Goal: Transaction & Acquisition: Purchase product/service

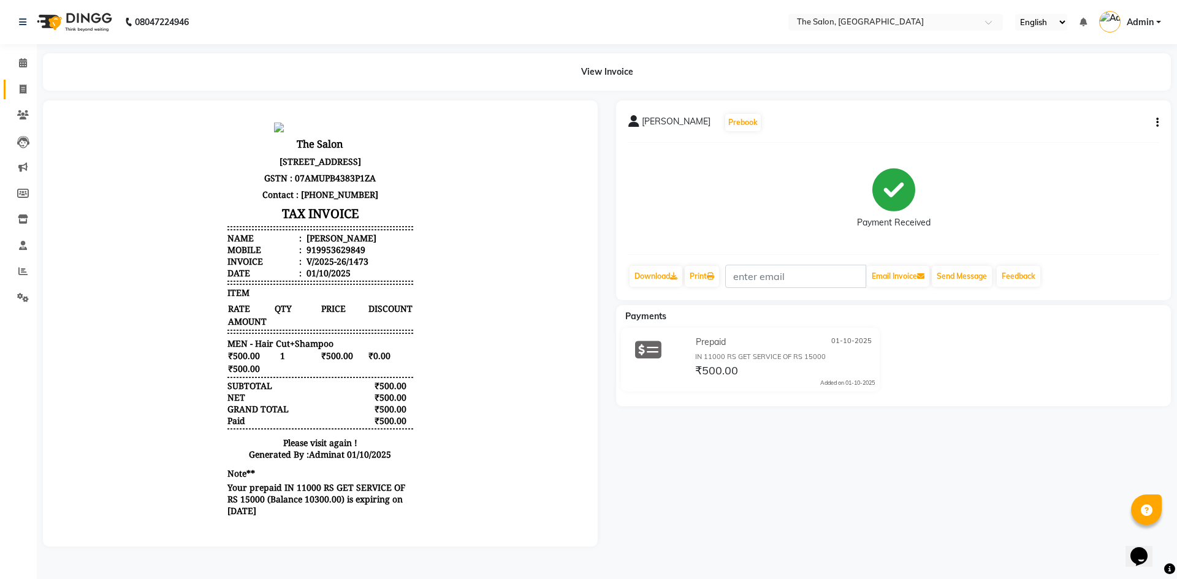
click at [28, 88] on span at bounding box center [22, 90] width 21 height 14
select select "service"
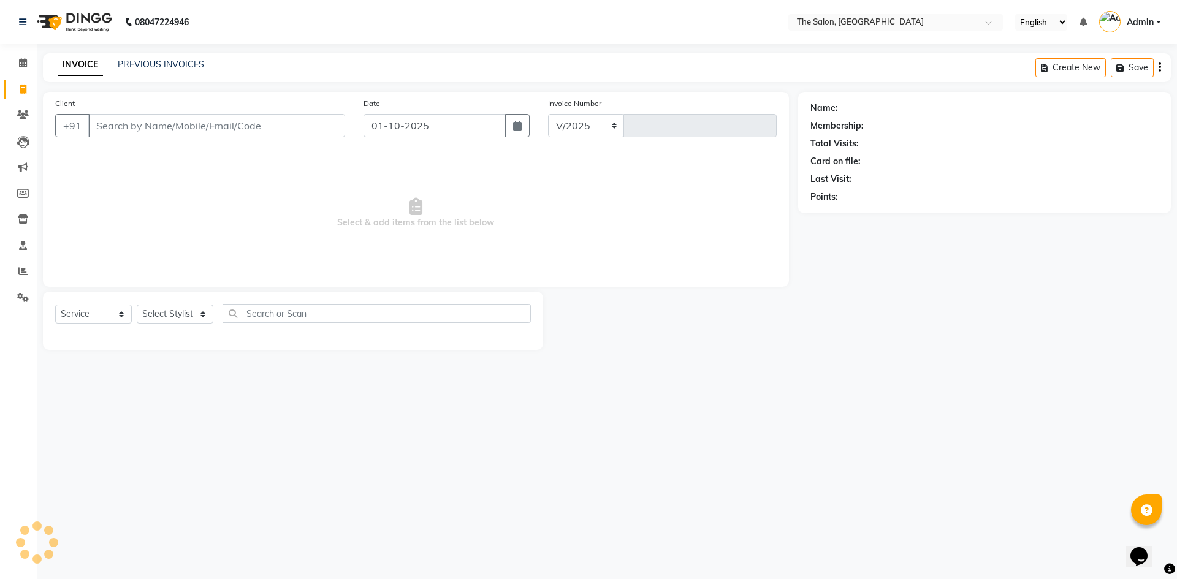
select select "4245"
type input "1474"
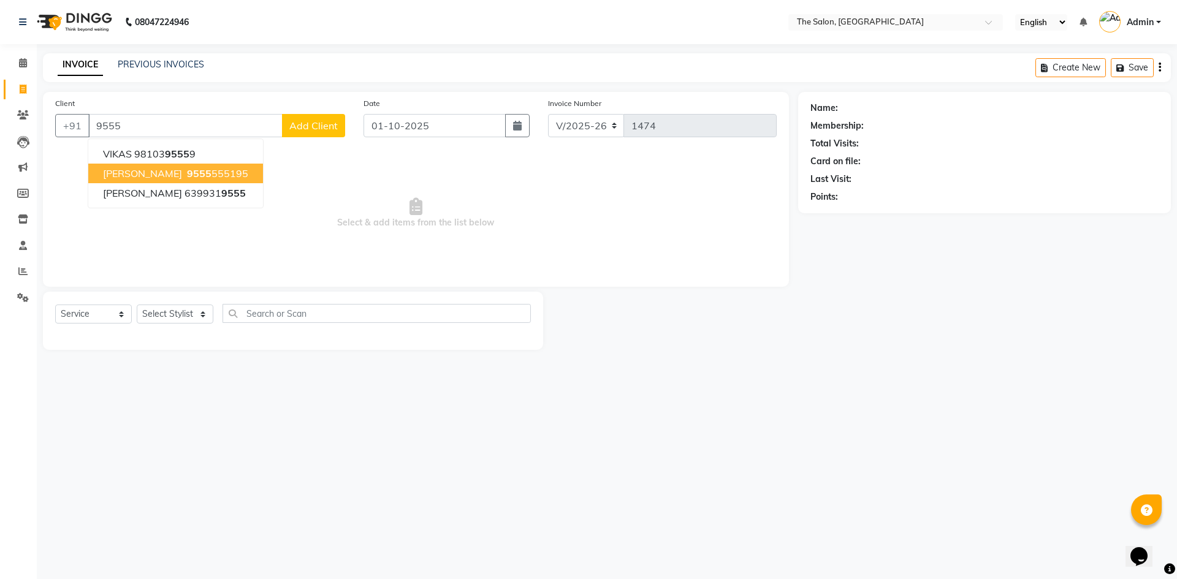
click at [201, 177] on ngb-highlight "9555 555195" at bounding box center [217, 173] width 64 height 12
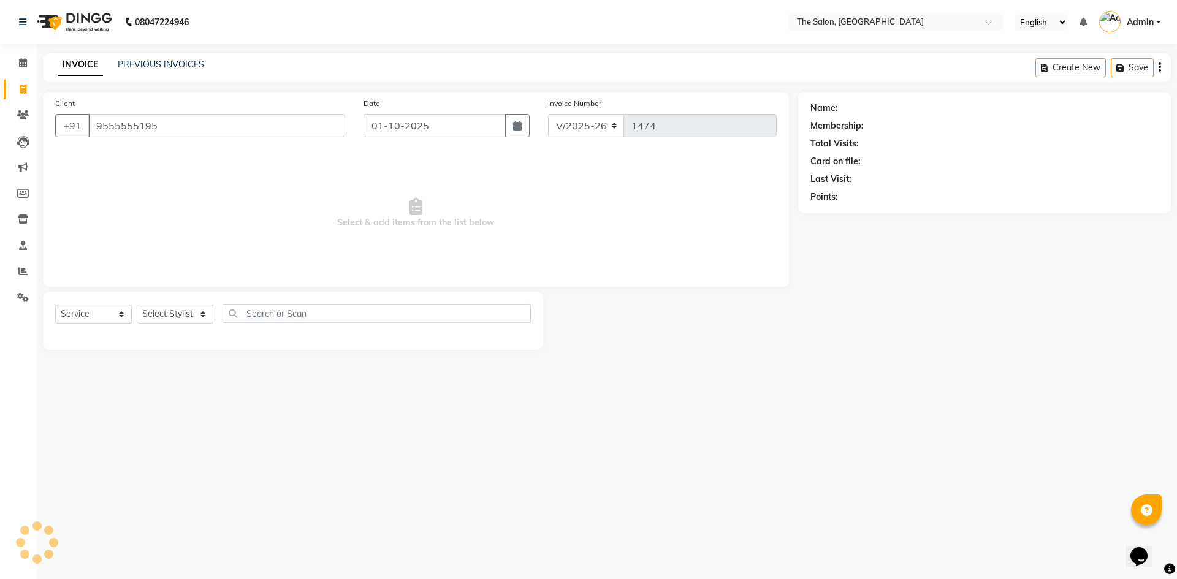
type input "9555555195"
click at [842, 214] on icon "button" at bounding box center [845, 214] width 9 height 9
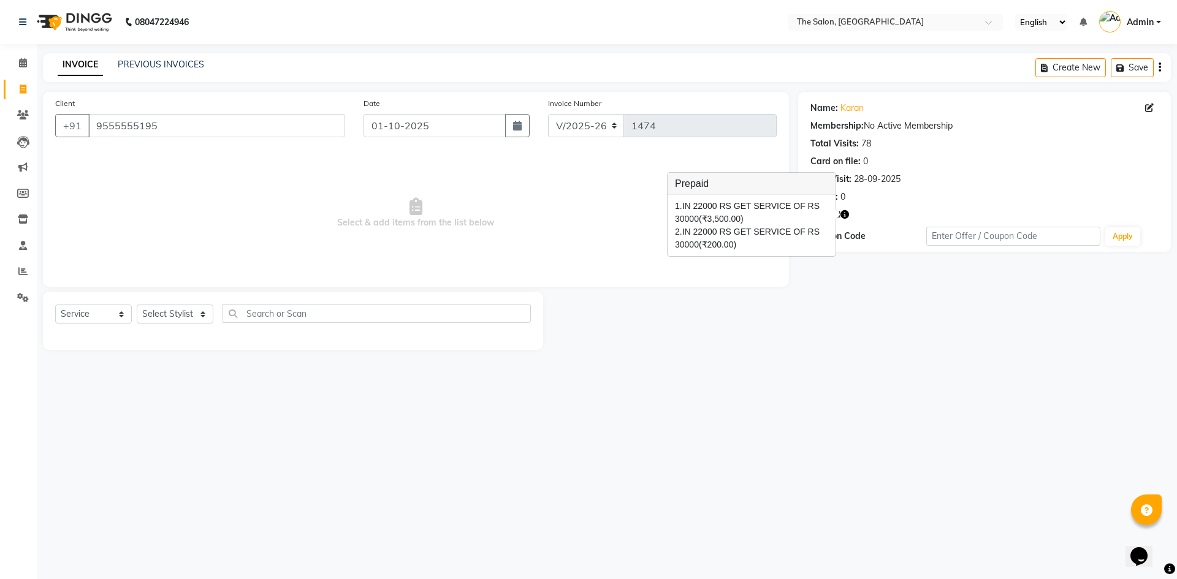
click at [621, 205] on span "Select & add items from the list below" at bounding box center [416, 213] width 722 height 123
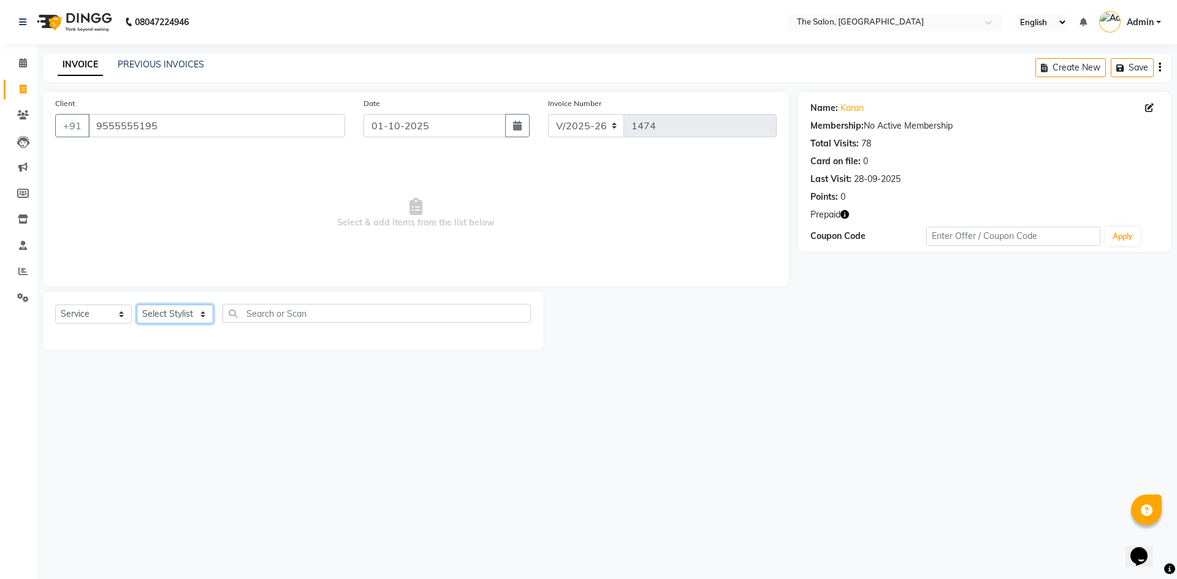
click at [195, 313] on select "Select Stylist [PERSON_NAME] [PERSON_NAME] AKASH [PERSON_NAME] ARJUN [PERSON_NA…" at bounding box center [175, 314] width 77 height 19
select select "22745"
click at [137, 305] on select "Select Stylist [PERSON_NAME] [PERSON_NAME] AKASH [PERSON_NAME] ARJUN [PERSON_NA…" at bounding box center [175, 314] width 77 height 19
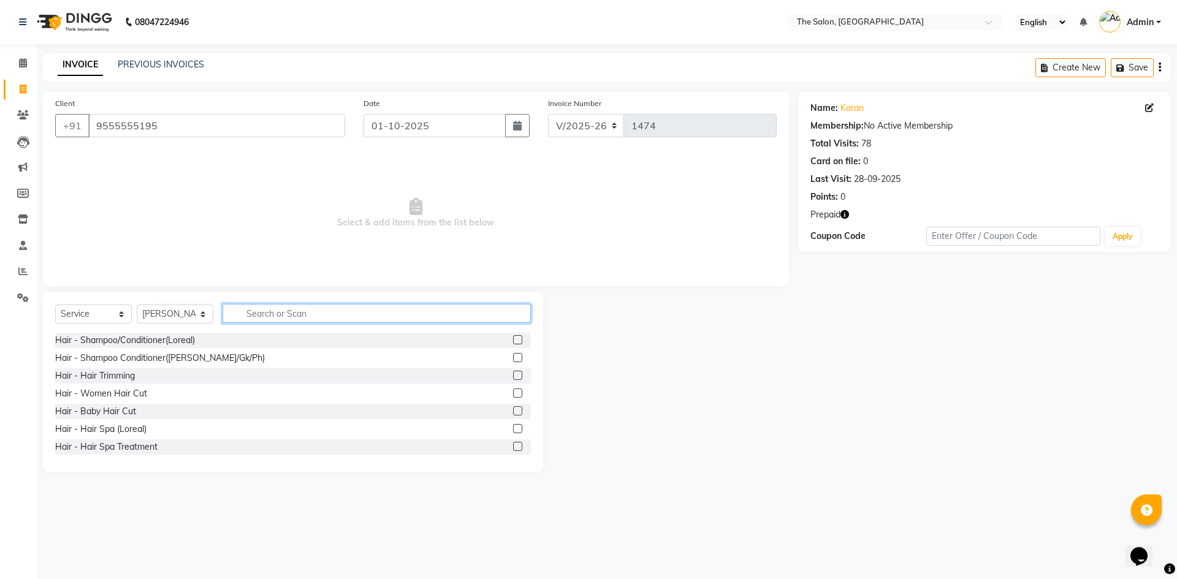
click at [341, 307] on input "text" at bounding box center [377, 313] width 308 height 19
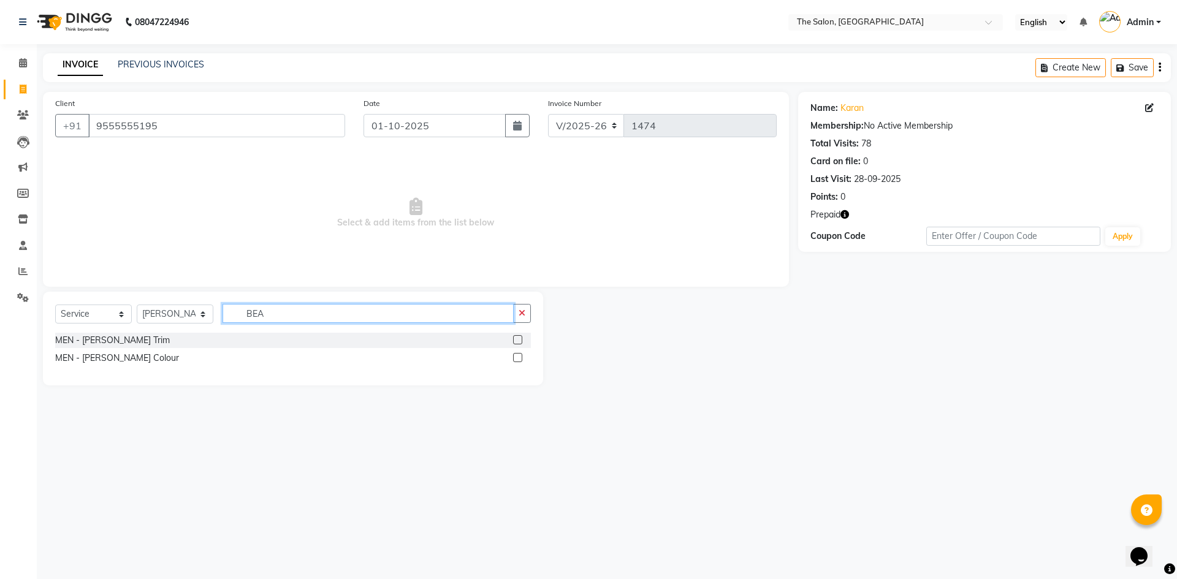
type input "BEA"
click at [518, 338] on label at bounding box center [517, 339] width 9 height 9
click at [518, 338] on input "checkbox" at bounding box center [517, 341] width 8 height 8
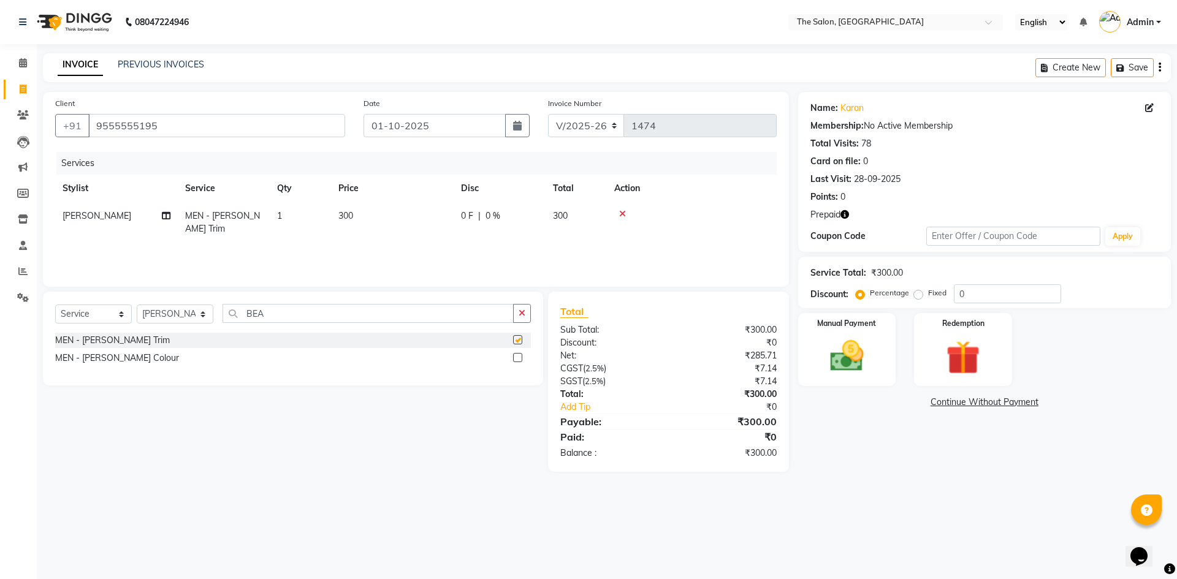
checkbox input "false"
drag, startPoint x: 289, startPoint y: 318, endPoint x: 190, endPoint y: 325, distance: 99.0
click at [190, 325] on div "Select Service Product Membership Package Voucher Prepaid Gift Card Select Styl…" at bounding box center [293, 318] width 476 height 29
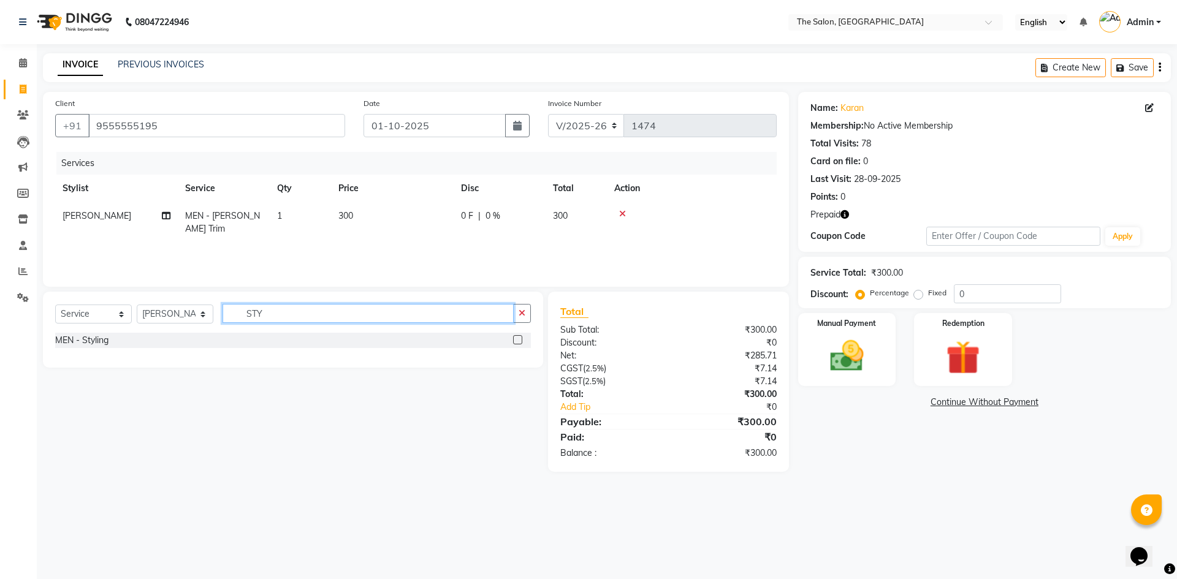
type input "STY"
click at [516, 344] on label at bounding box center [517, 339] width 9 height 9
click at [516, 344] on input "checkbox" at bounding box center [517, 341] width 8 height 8
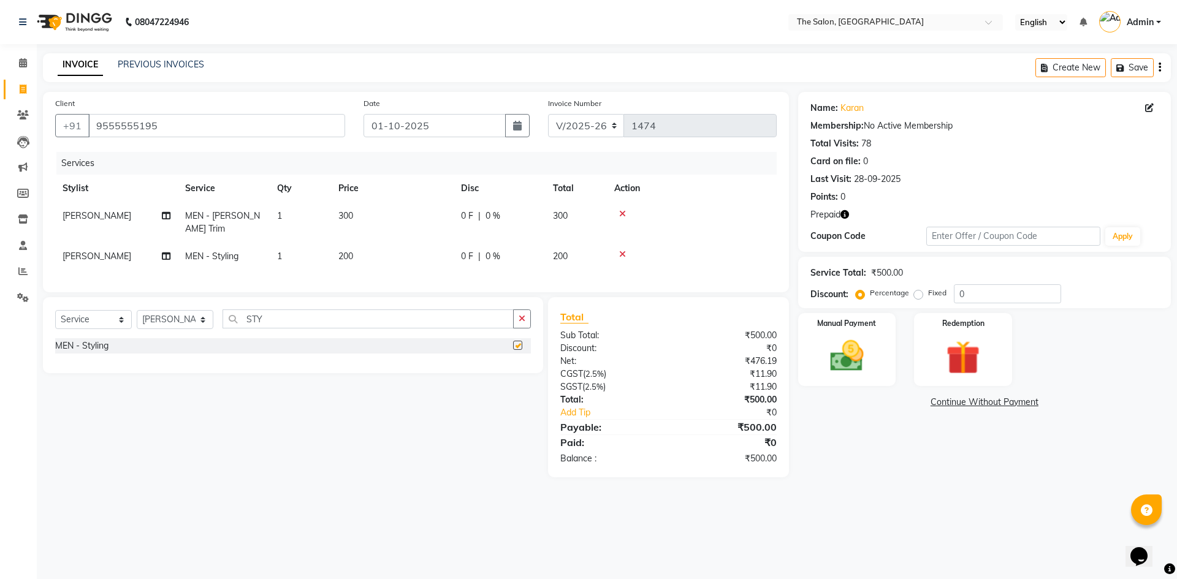
checkbox input "false"
click at [367, 243] on td "200" at bounding box center [392, 257] width 123 height 28
select select "22745"
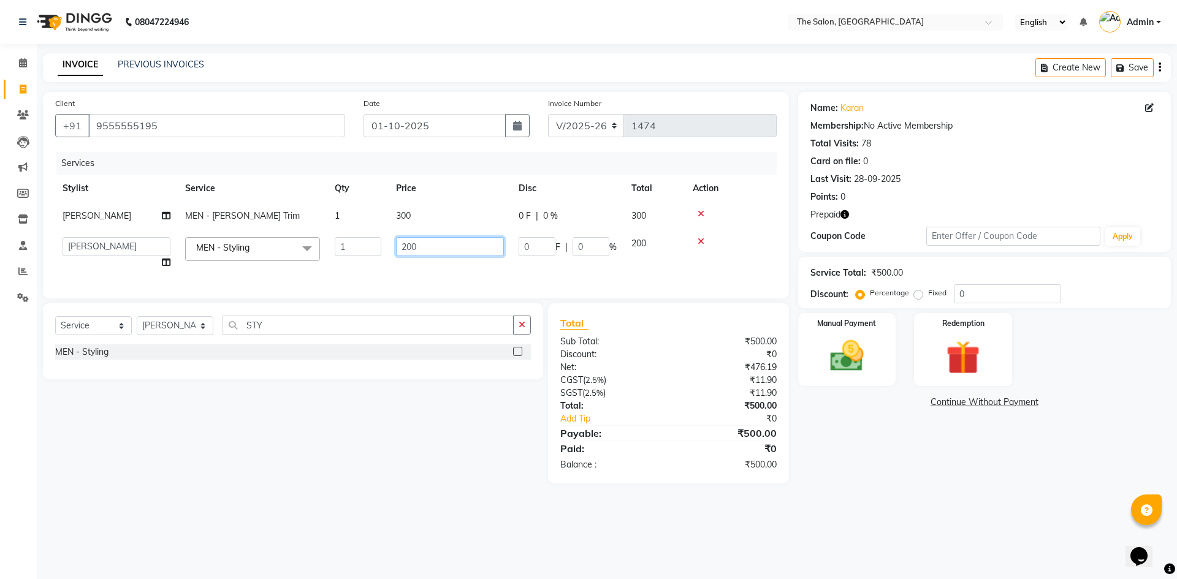
drag, startPoint x: 436, startPoint y: 242, endPoint x: 360, endPoint y: 252, distance: 76.7
click at [360, 252] on tr "[PERSON_NAME] [PERSON_NAME] AKASH [PERSON_NAME] [PERSON_NAME] [PERSON_NAME] KP …" at bounding box center [416, 253] width 722 height 47
type input "100"
click at [464, 281] on div "Client [PHONE_NUMBER] Date [DATE] Invoice Number V/2025 V/[PHONE_NUMBER] Servic…" at bounding box center [416, 195] width 746 height 207
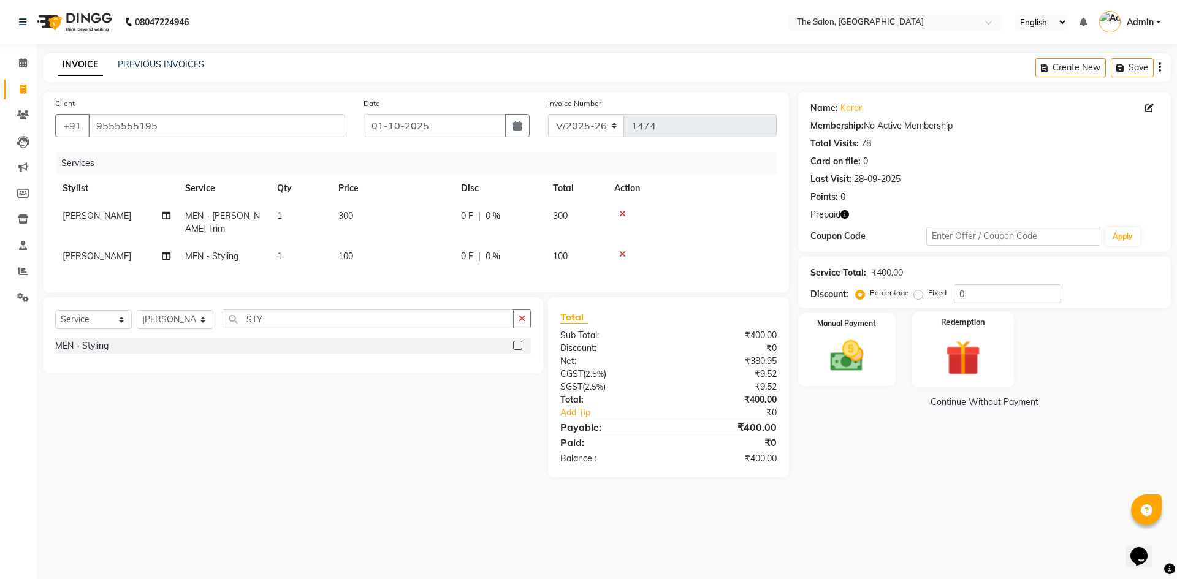
click at [1001, 353] on div "Redemption" at bounding box center [963, 349] width 102 height 75
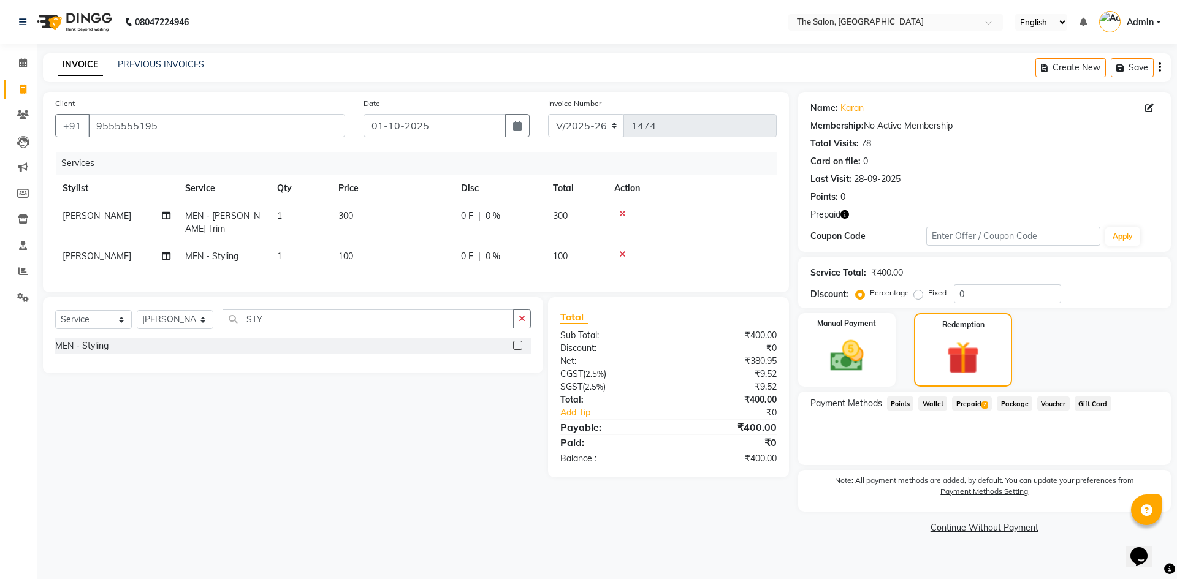
click at [958, 397] on span "Prepaid 2" at bounding box center [972, 404] width 40 height 14
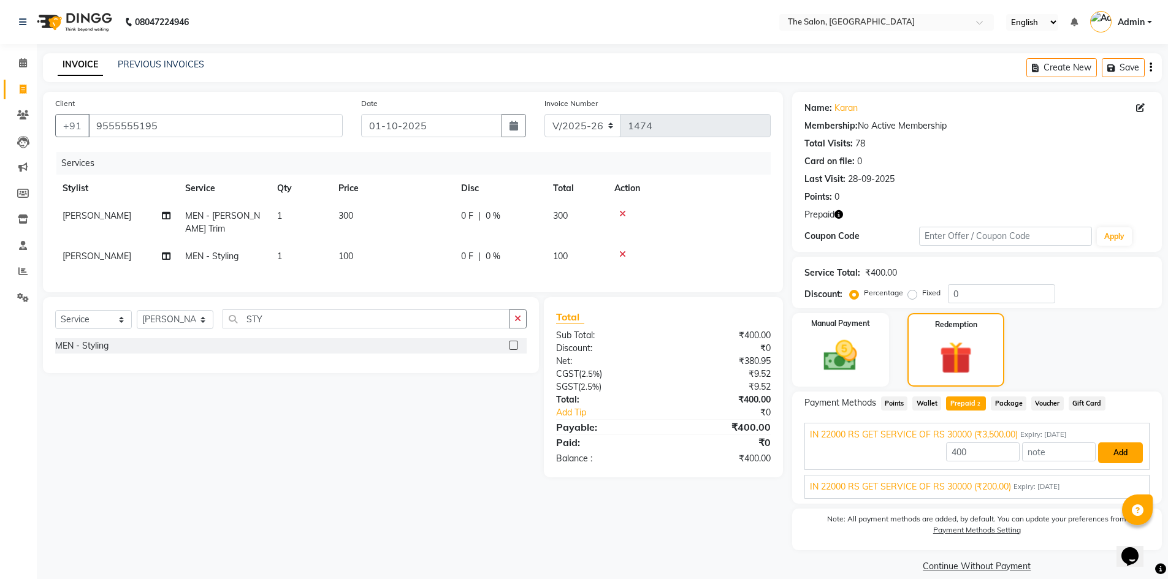
click at [1115, 451] on button "Add" at bounding box center [1120, 453] width 45 height 21
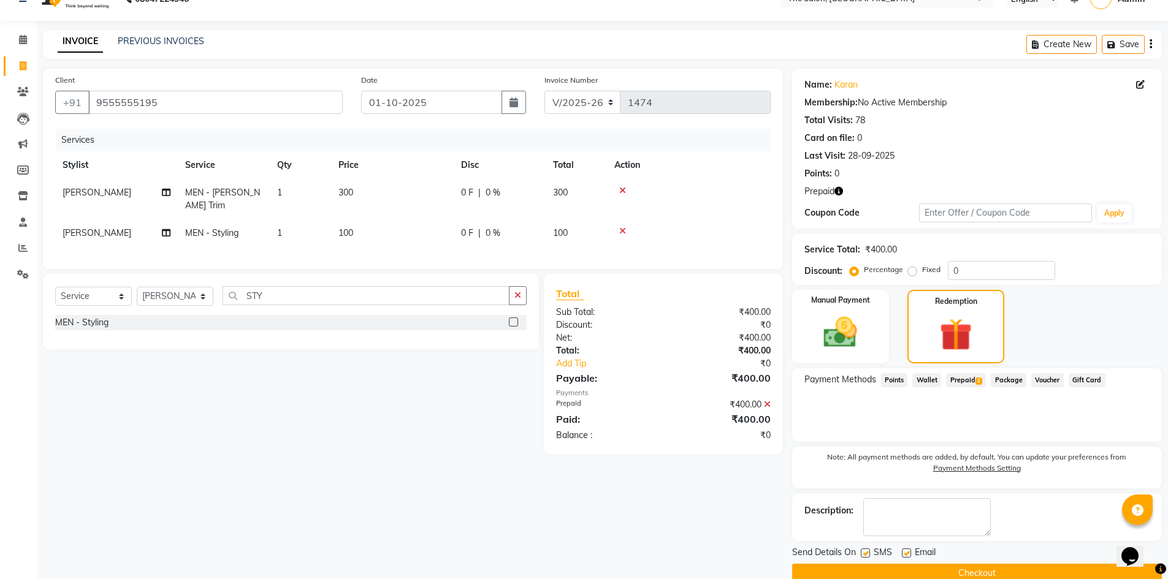
scroll to position [45, 0]
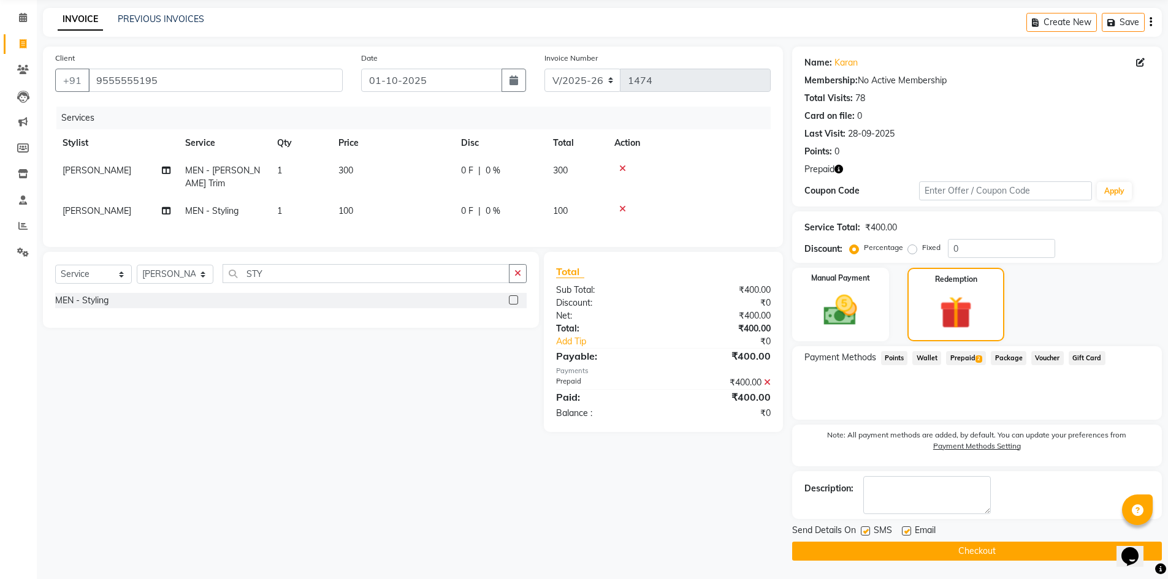
click at [865, 531] on label at bounding box center [865, 531] width 9 height 9
click at [865, 531] on input "checkbox" at bounding box center [865, 532] width 8 height 8
checkbox input "false"
click at [910, 533] on label at bounding box center [906, 531] width 9 height 9
click at [910, 533] on input "checkbox" at bounding box center [906, 532] width 8 height 8
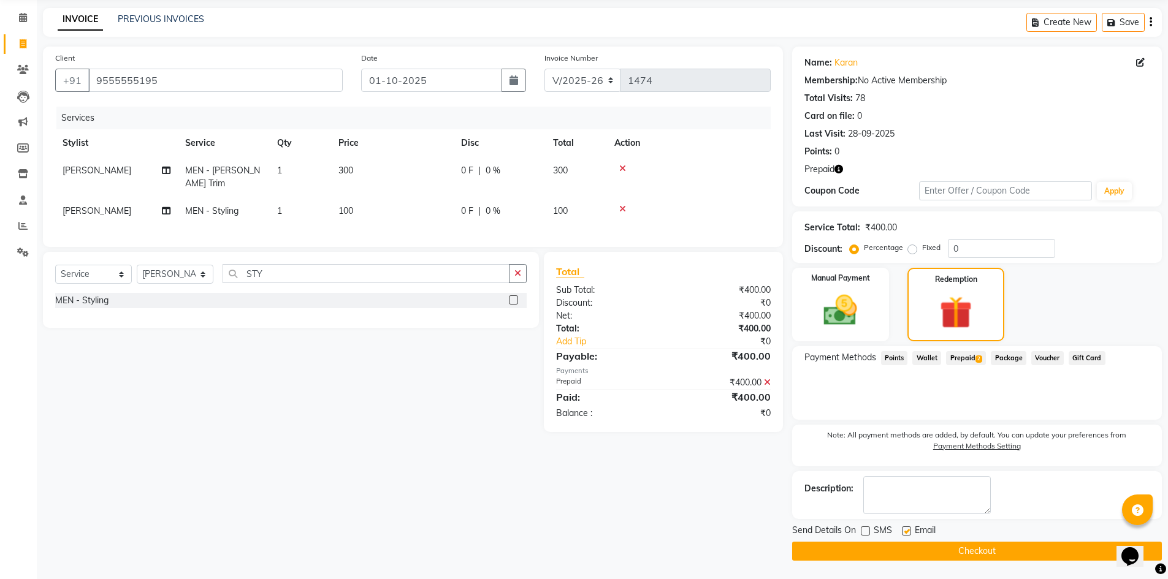
checkbox input "false"
click at [901, 549] on button "Checkout" at bounding box center [977, 551] width 370 height 19
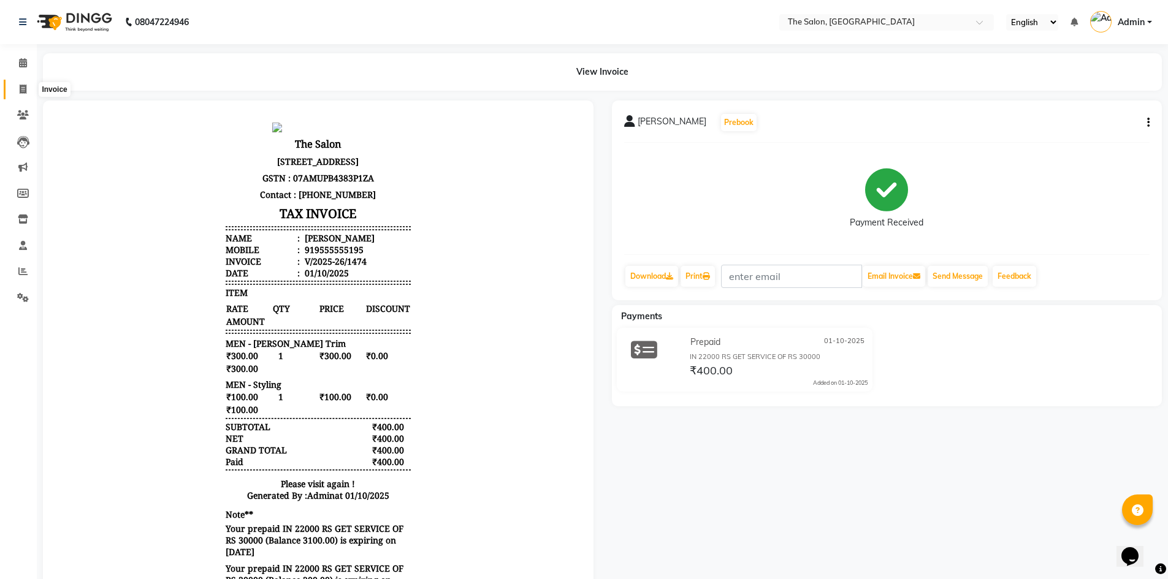
click at [20, 94] on span at bounding box center [22, 90] width 21 height 14
select select "service"
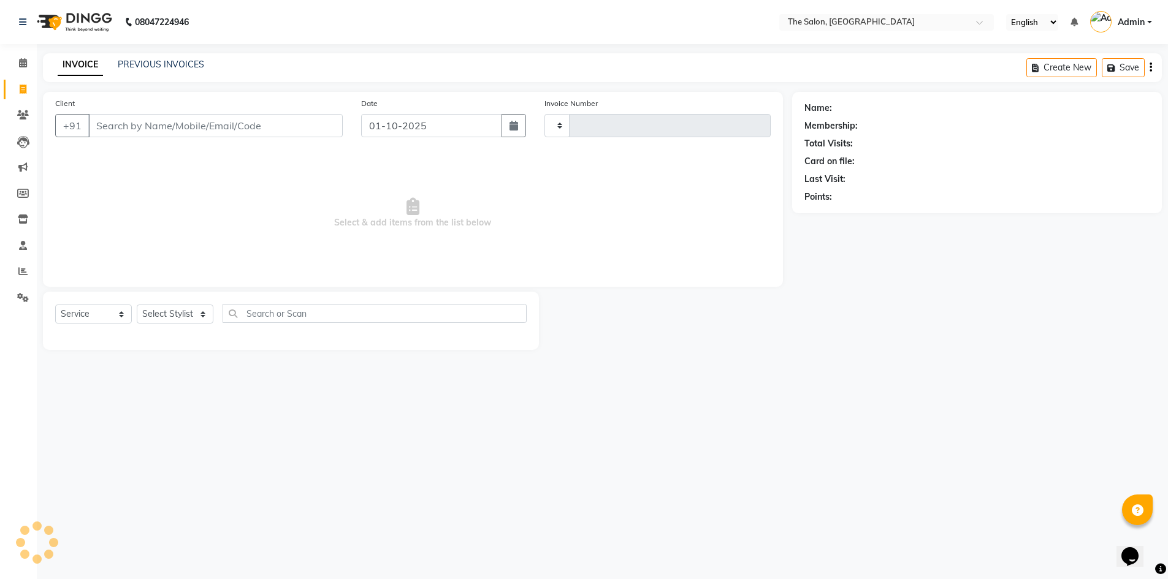
type input "1475"
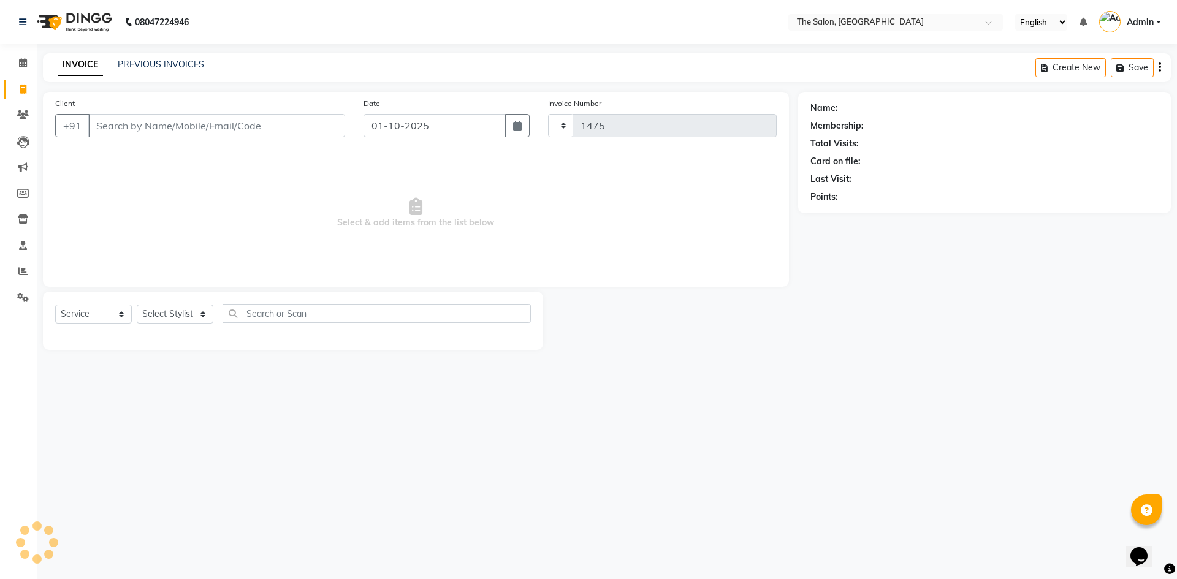
select select "4245"
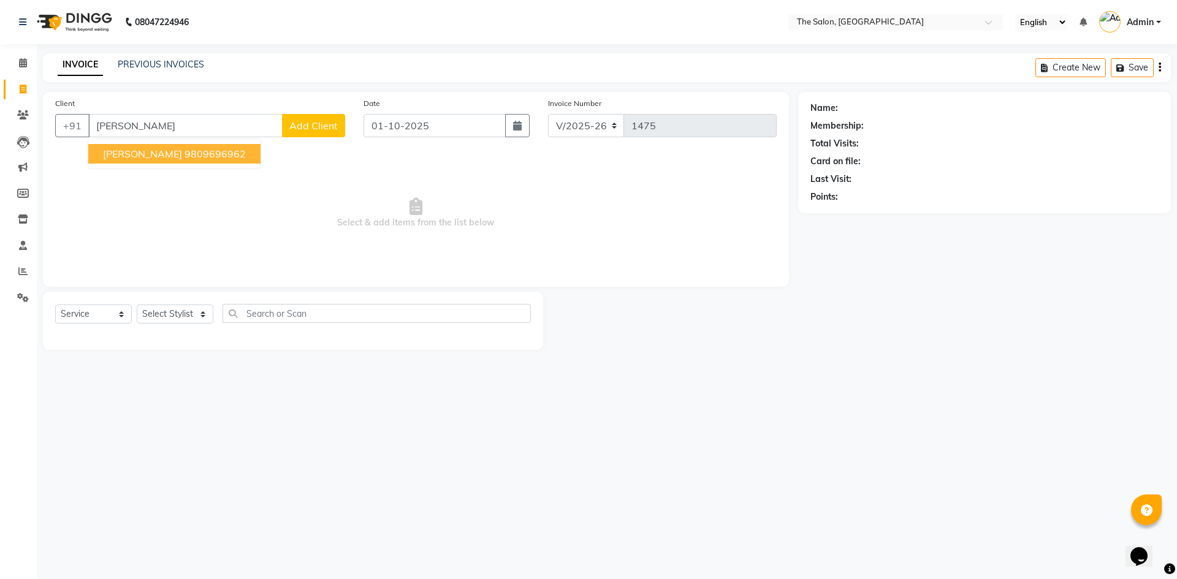
click at [185, 151] on ngb-highlight "9809696962" at bounding box center [215, 154] width 61 height 12
type input "9809696962"
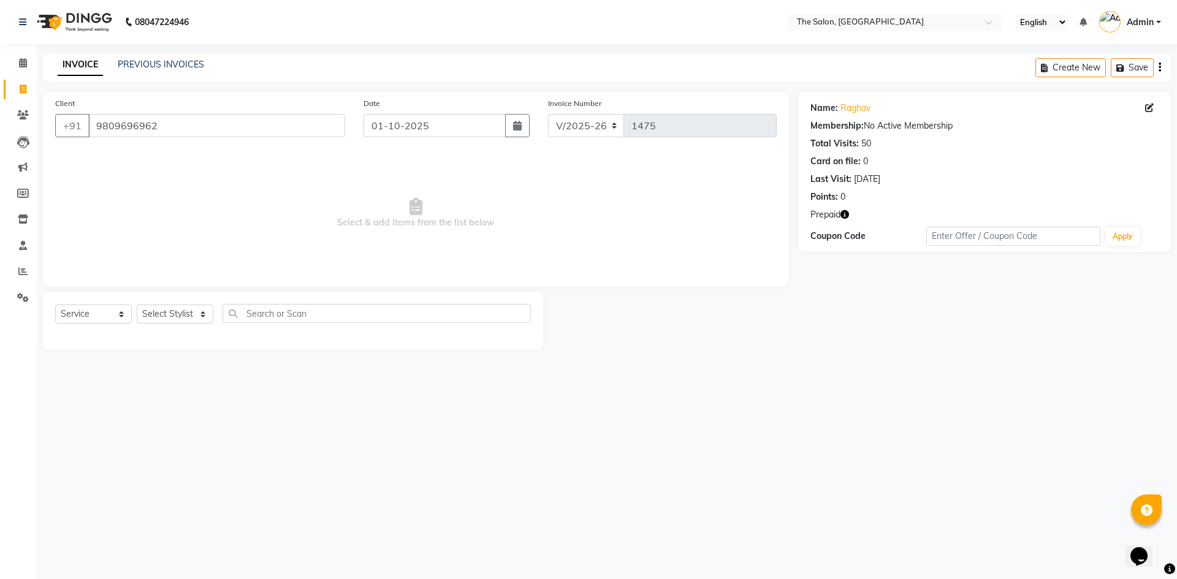
click at [846, 213] on icon "button" at bounding box center [845, 214] width 9 height 9
click at [608, 238] on span "Select & add items from the list below" at bounding box center [416, 213] width 722 height 123
click at [183, 315] on select "Select Stylist [PERSON_NAME] [PERSON_NAME] AKASH [PERSON_NAME] ARJUN [PERSON_NA…" at bounding box center [175, 314] width 77 height 19
select select "22745"
click at [137, 305] on select "Select Stylist [PERSON_NAME] [PERSON_NAME] AKASH [PERSON_NAME] ARJUN [PERSON_NA…" at bounding box center [175, 314] width 77 height 19
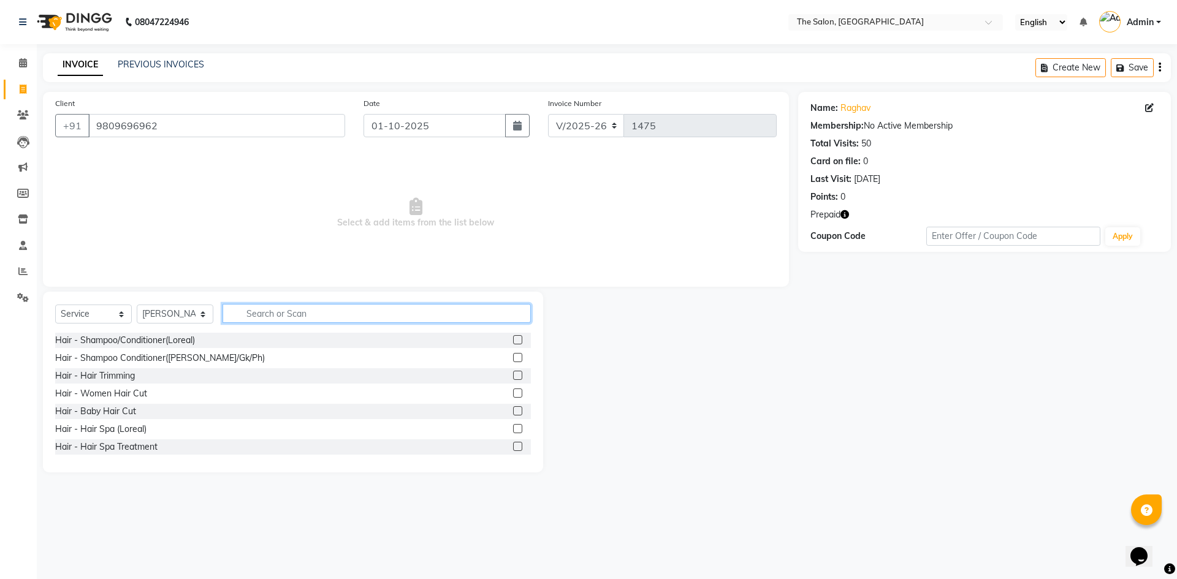
click at [308, 308] on input "text" at bounding box center [377, 313] width 308 height 19
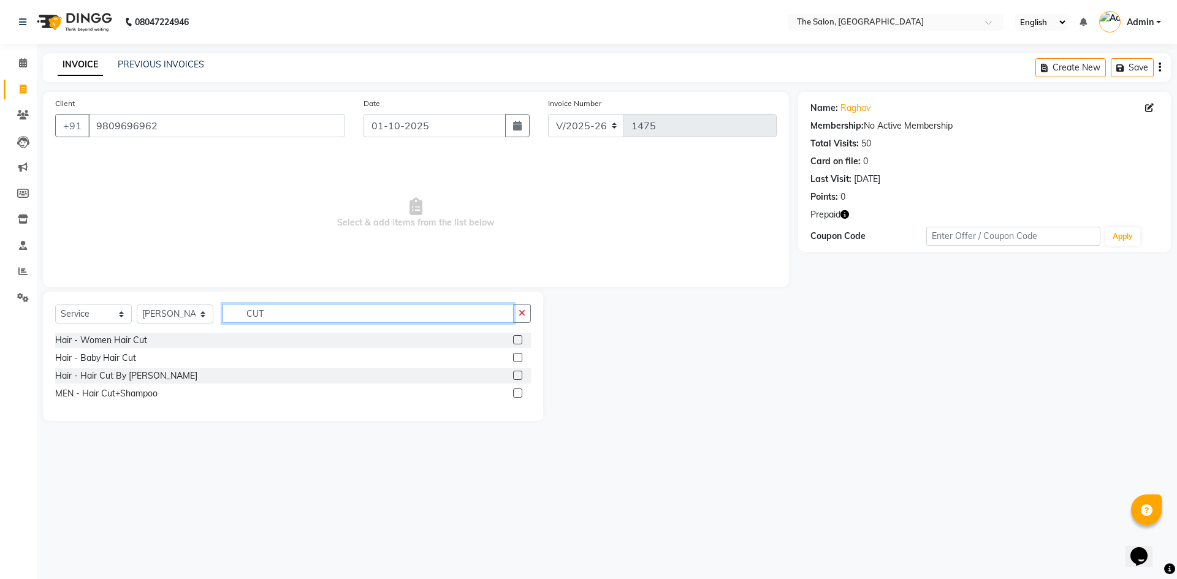
type input "CUT"
click at [520, 394] on label at bounding box center [517, 393] width 9 height 9
click at [520, 394] on input "checkbox" at bounding box center [517, 394] width 8 height 8
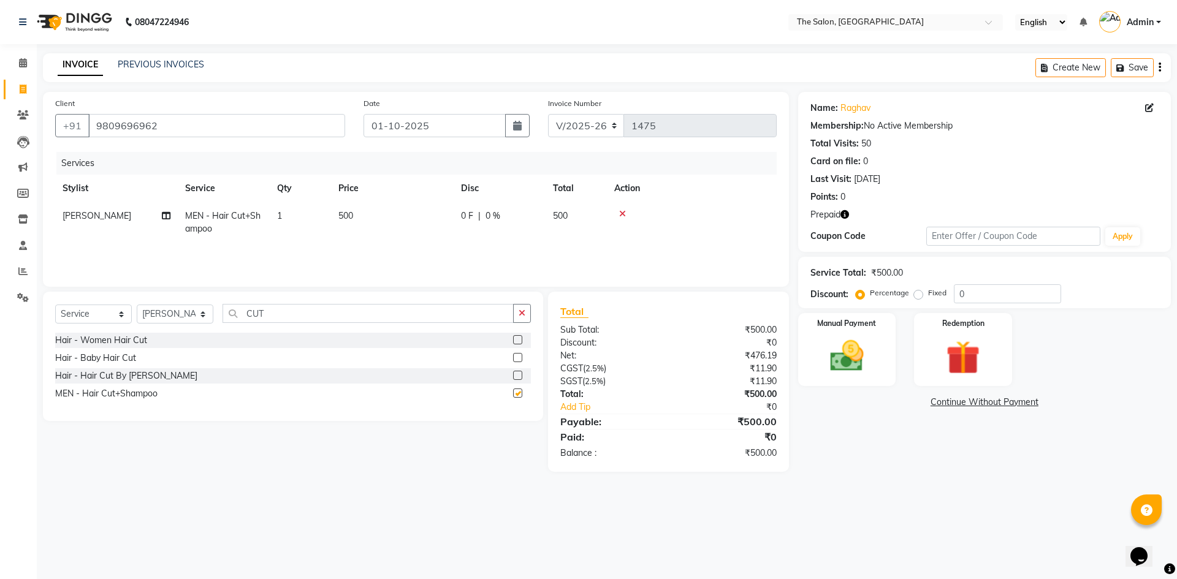
checkbox input "false"
drag, startPoint x: 323, startPoint y: 315, endPoint x: 176, endPoint y: 335, distance: 147.9
click at [176, 335] on div "Select Service Product Membership Package Voucher Prepaid Gift Card Select Styl…" at bounding box center [293, 356] width 500 height 129
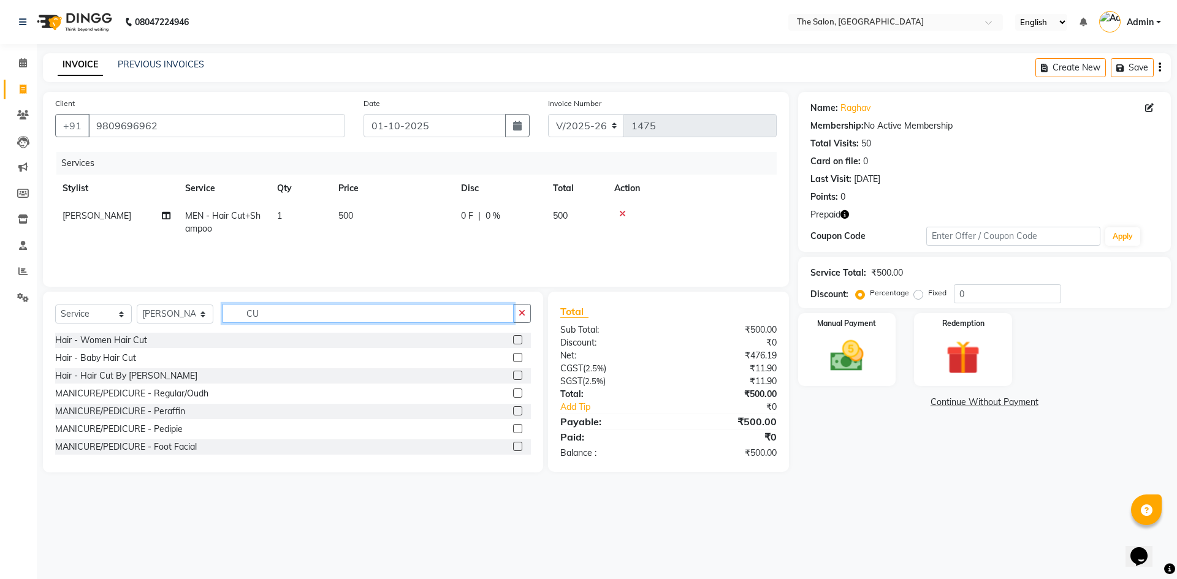
type input "CUT"
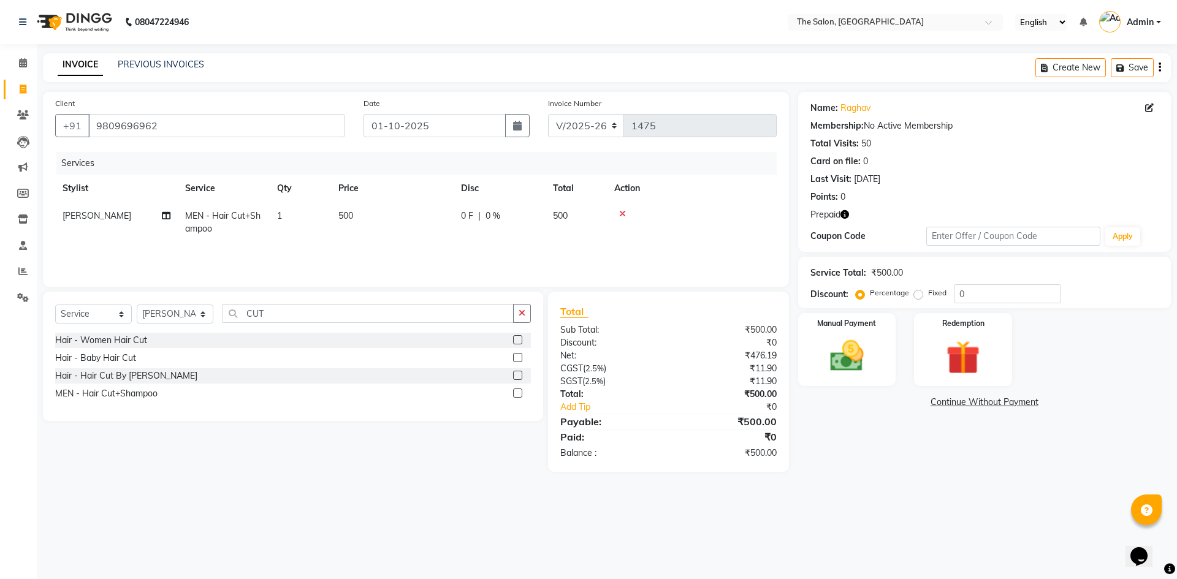
click at [519, 391] on label at bounding box center [517, 393] width 9 height 9
click at [519, 391] on input "checkbox" at bounding box center [517, 394] width 8 height 8
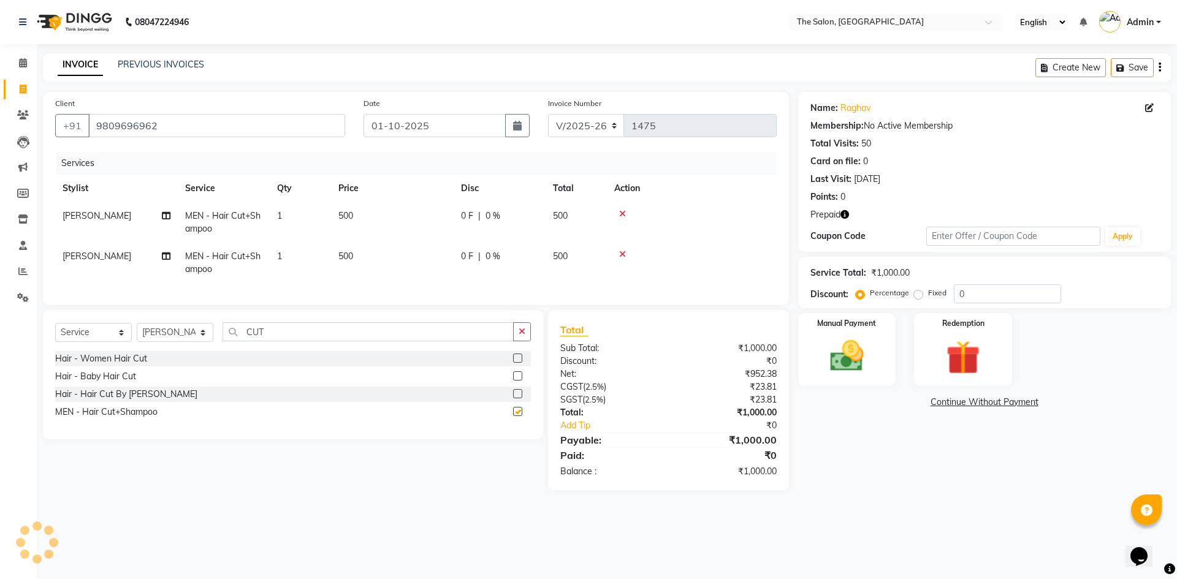
checkbox input "false"
drag, startPoint x: 289, startPoint y: 335, endPoint x: 166, endPoint y: 346, distance: 123.8
click at [166, 346] on div "Select Service Product Membership Package Voucher Prepaid Gift Card Select Styl…" at bounding box center [293, 337] width 476 height 29
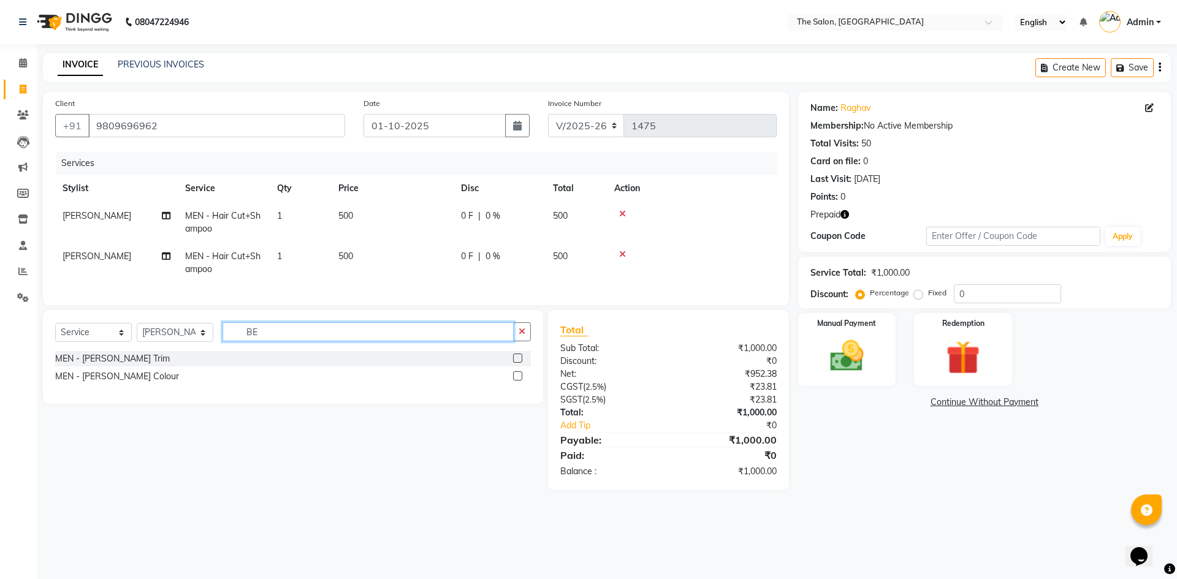
type input "BE"
click at [513, 363] on label at bounding box center [517, 358] width 9 height 9
click at [513, 363] on input "checkbox" at bounding box center [517, 359] width 8 height 8
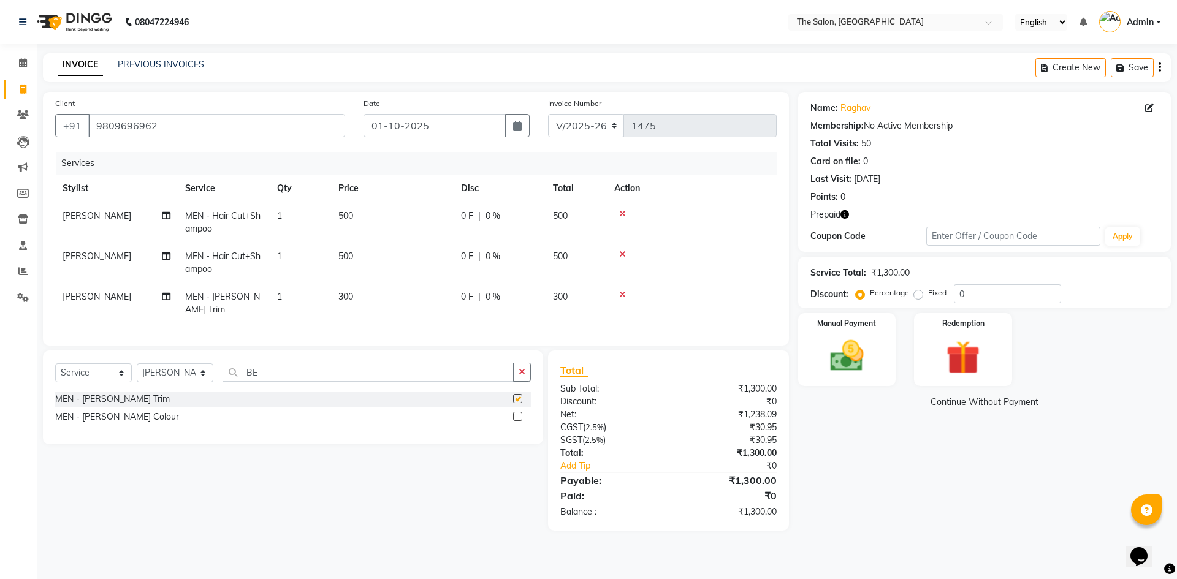
checkbox input "false"
drag, startPoint x: 170, startPoint y: 375, endPoint x: 88, endPoint y: 375, distance: 82.2
click at [88, 375] on div "Select Service Product Membership Package Voucher Prepaid Gift Card Select Styl…" at bounding box center [293, 377] width 476 height 29
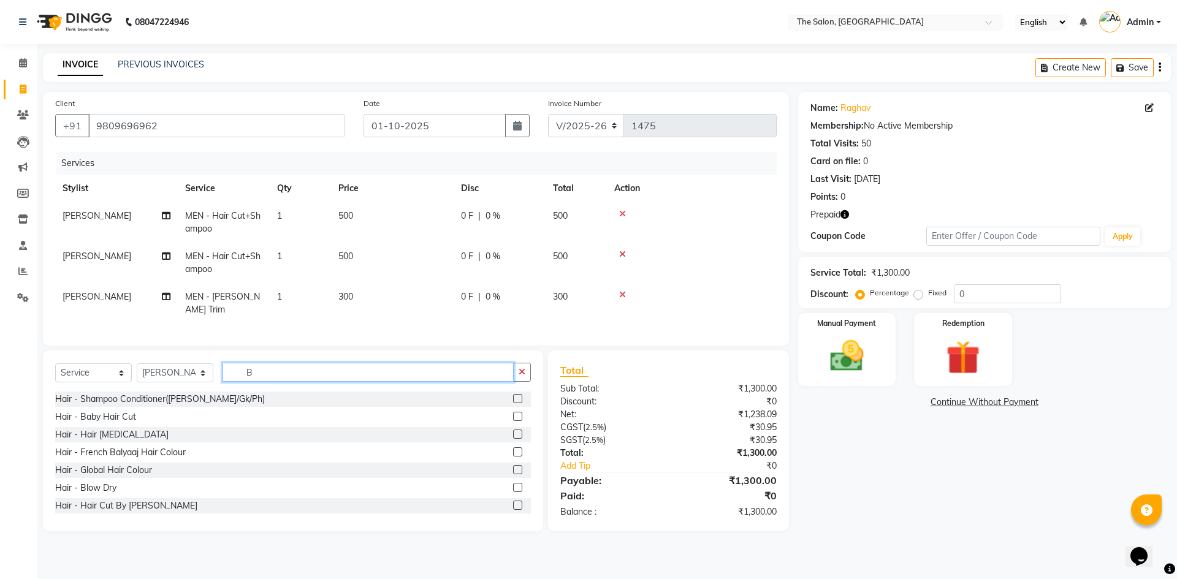
type input "BE"
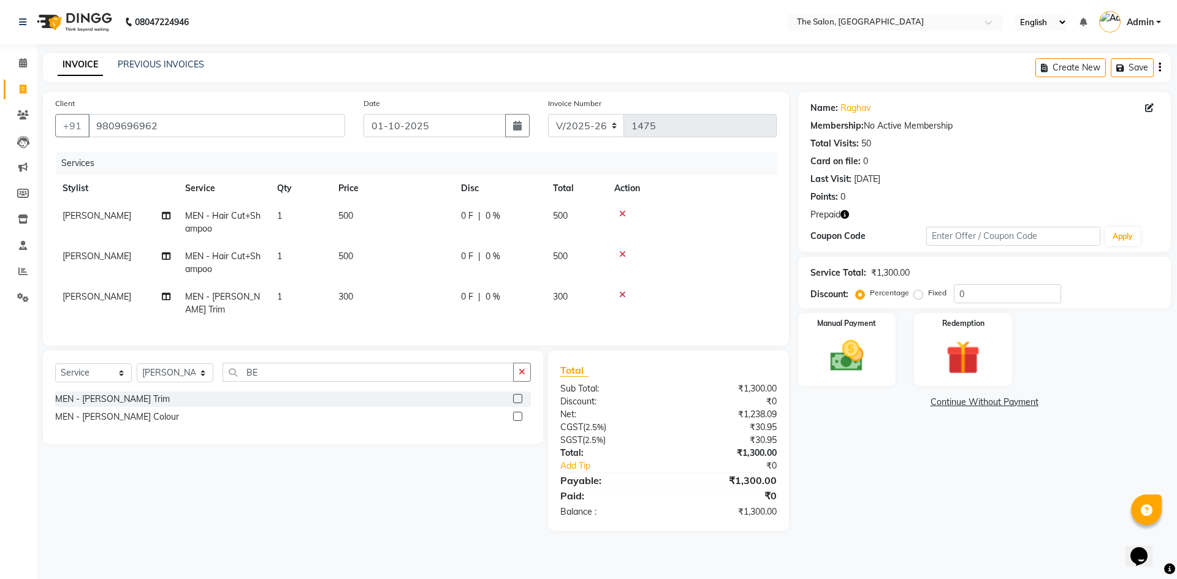
click at [517, 394] on label at bounding box center [517, 398] width 9 height 9
click at [517, 396] on input "checkbox" at bounding box center [517, 400] width 8 height 8
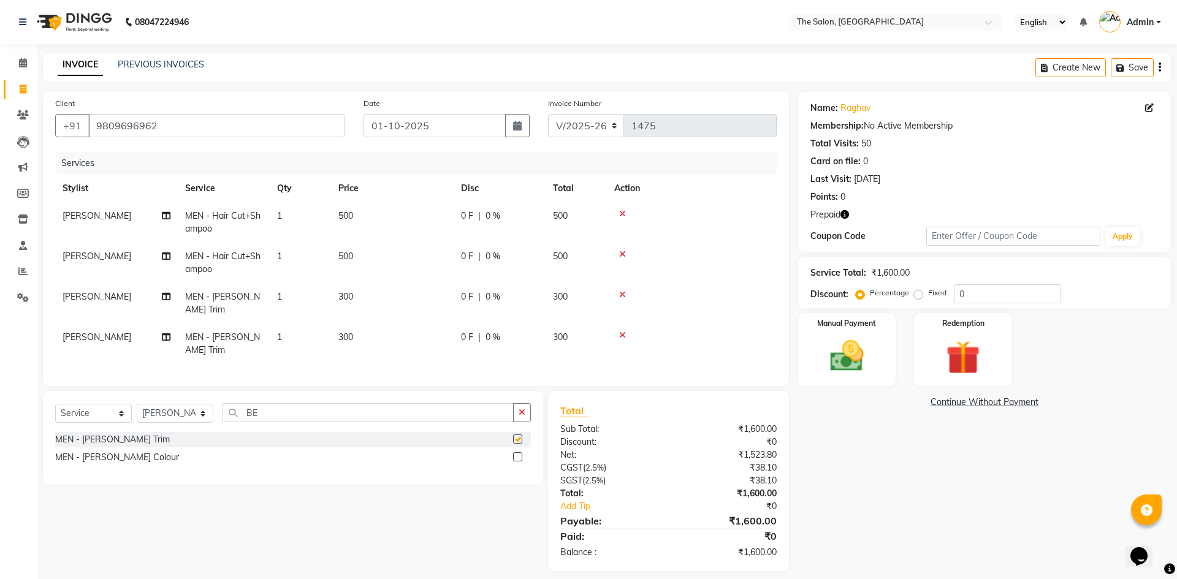
checkbox input "false"
drag, startPoint x: 306, startPoint y: 394, endPoint x: 175, endPoint y: 398, distance: 131.3
click at [175, 403] on div "Select Service Product Membership Package Voucher Prepaid Gift Card Select Styl…" at bounding box center [293, 417] width 476 height 29
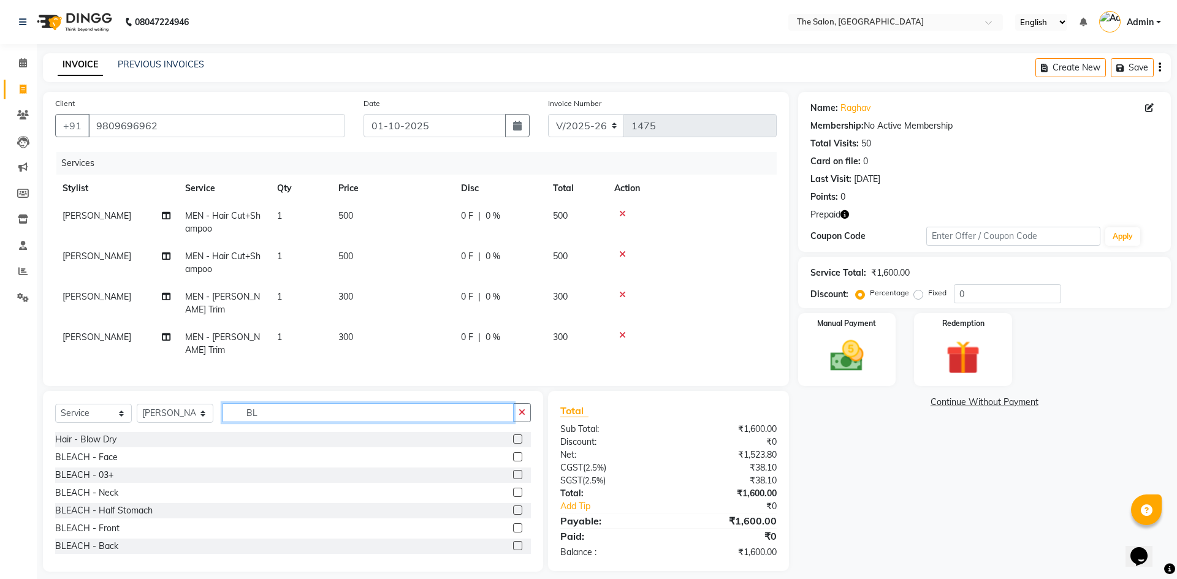
type input "BL"
click at [513, 453] on label at bounding box center [517, 457] width 9 height 9
click at [513, 454] on input "checkbox" at bounding box center [517, 458] width 8 height 8
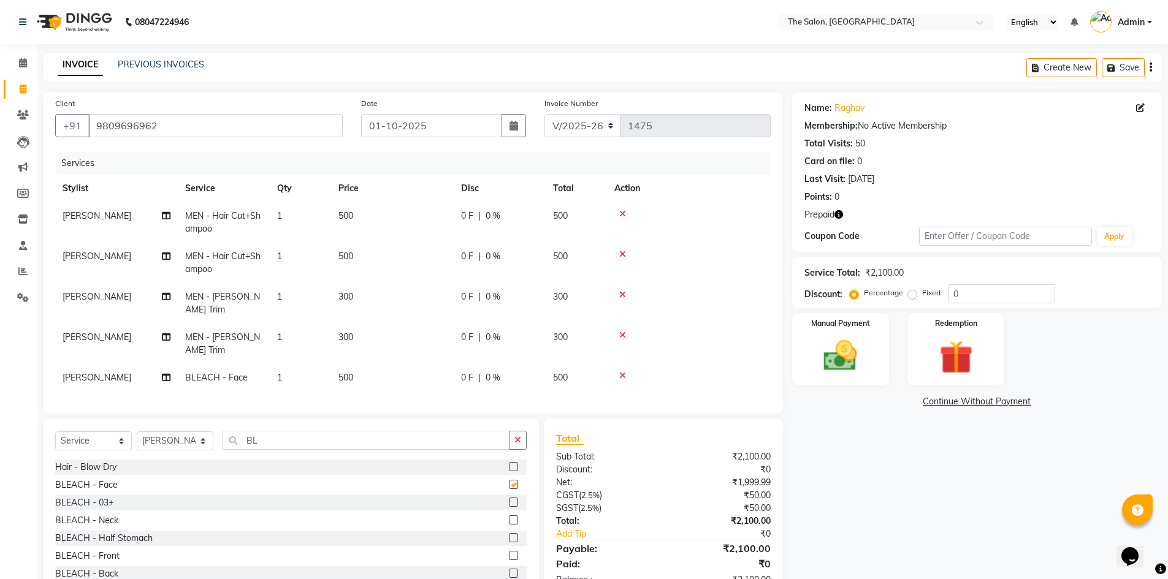
checkbox input "false"
click at [358, 364] on td "500" at bounding box center [392, 378] width 123 height 28
select select "22745"
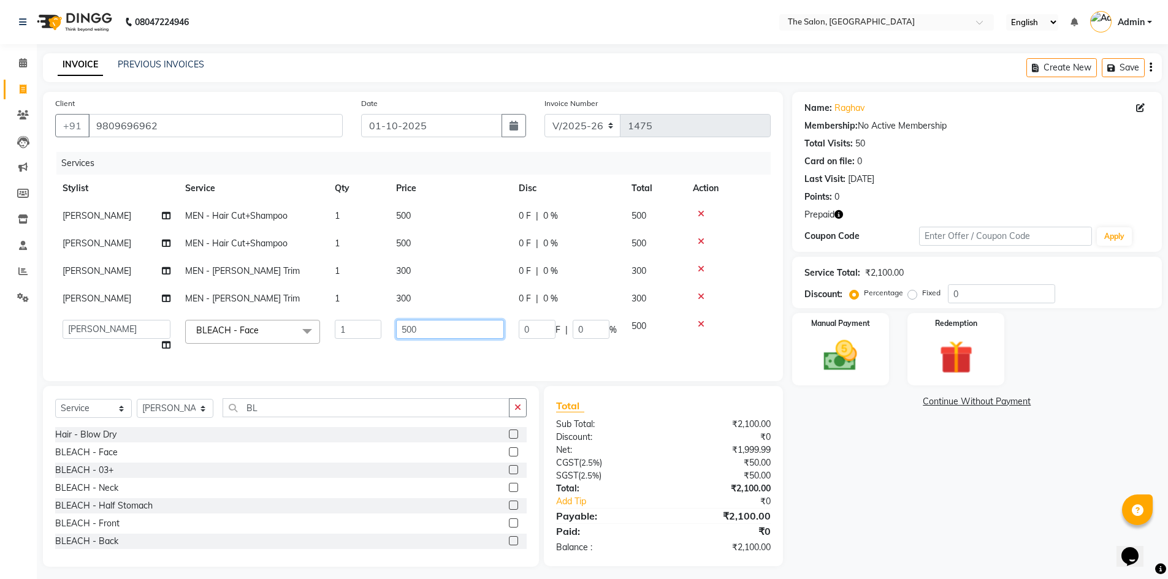
drag, startPoint x: 438, startPoint y: 321, endPoint x: 320, endPoint y: 309, distance: 119.0
click at [320, 309] on tbody "AMIT MEN - Hair Cut+Shampoo 1 500 0 F | 0 % 500 AMIT MEN - Hair Cut+Shampoo 1 5…" at bounding box center [413, 280] width 716 height 157
type input "700"
click at [363, 353] on tr "[PERSON_NAME] [PERSON_NAME] [PERSON_NAME] [PERSON_NAME] [PERSON_NAME] KP NITIN …" at bounding box center [413, 336] width 716 height 47
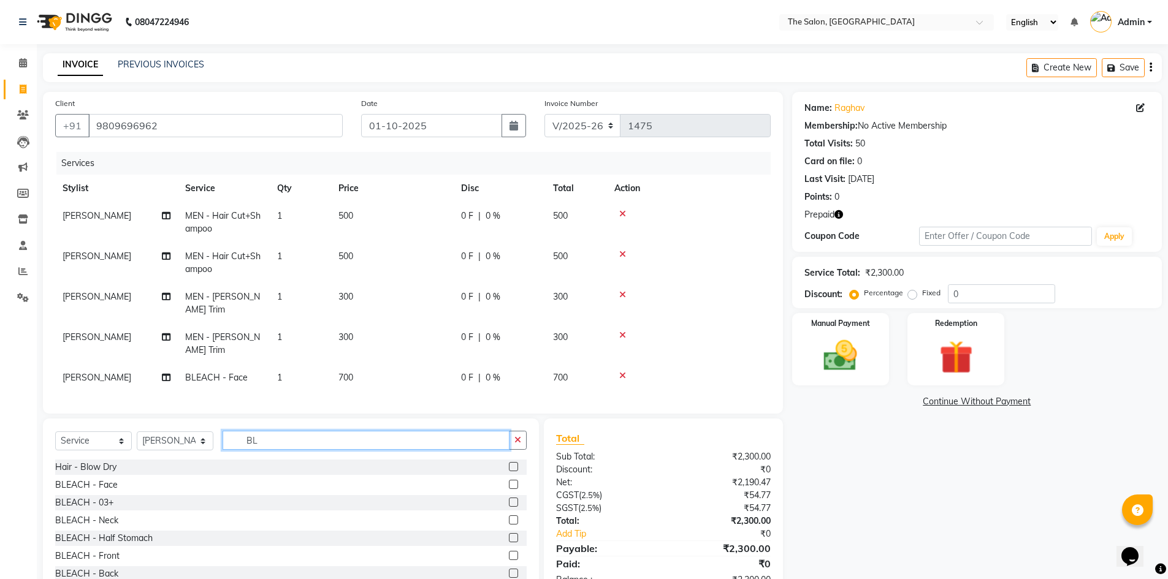
drag, startPoint x: 316, startPoint y: 427, endPoint x: 202, endPoint y: 425, distance: 114.1
click at [202, 431] on div "Select Service Product Membership Package Voucher Prepaid Gift Card Select Styl…" at bounding box center [291, 445] width 472 height 29
type input "COLO"
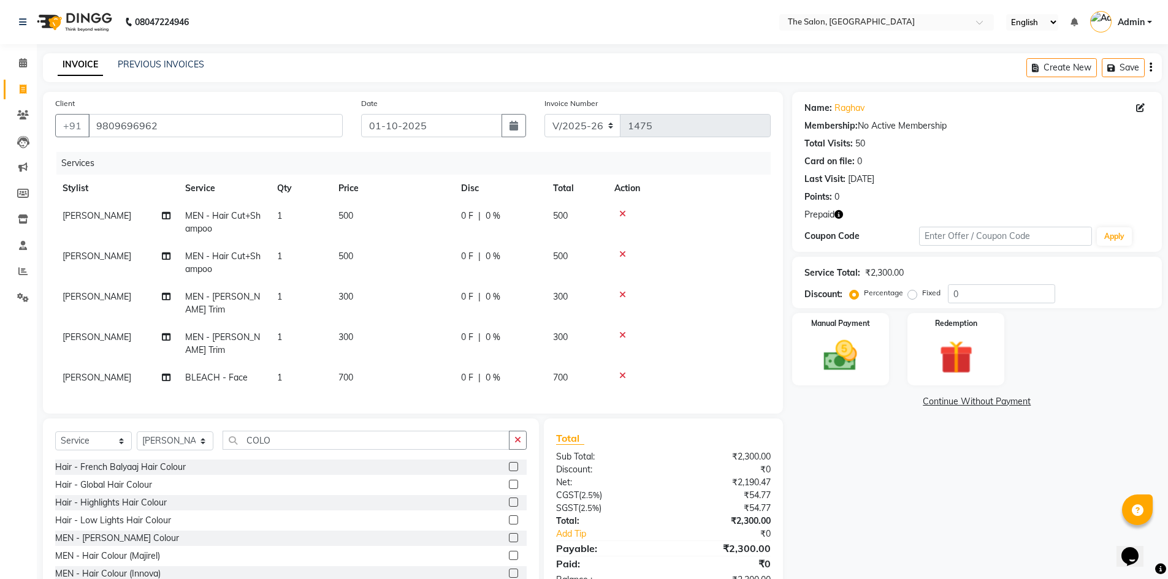
click at [509, 569] on label at bounding box center [513, 573] width 9 height 9
click at [509, 570] on input "checkbox" at bounding box center [513, 574] width 8 height 8
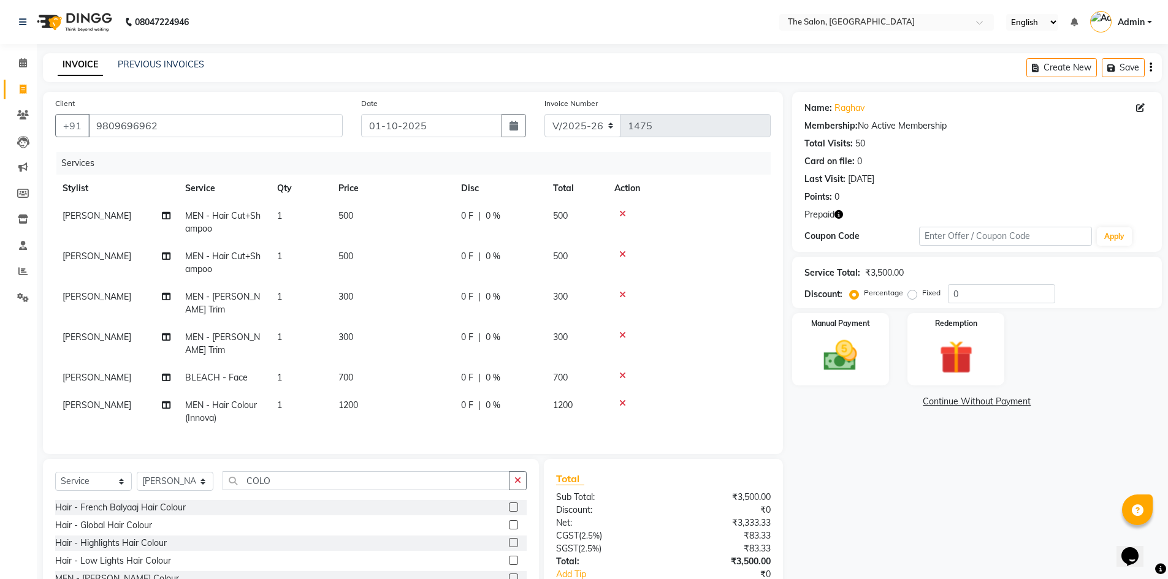
checkbox input "false"
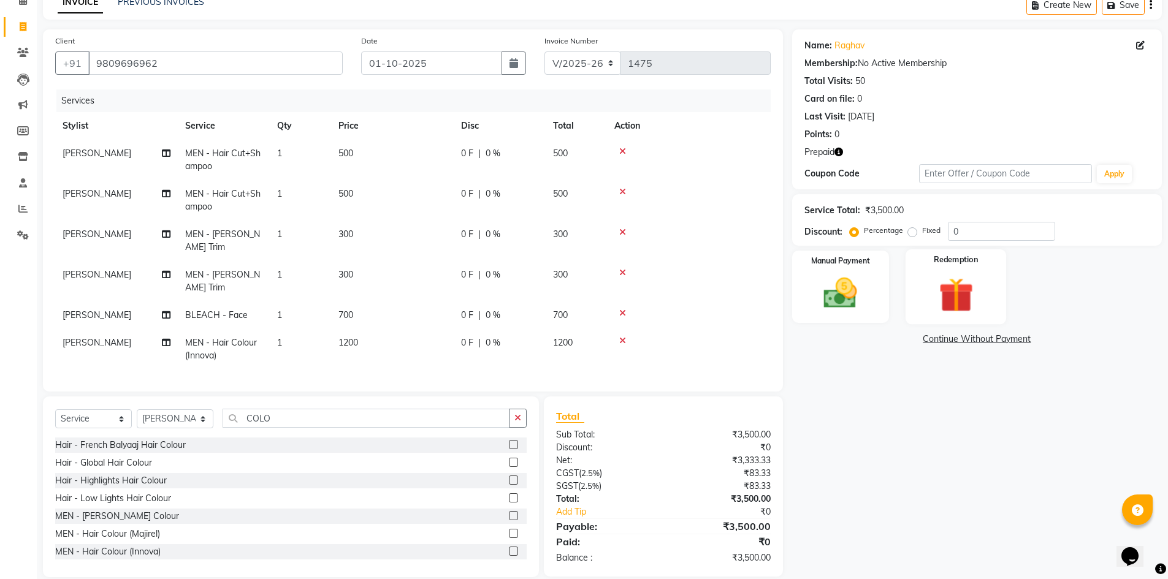
click at [988, 275] on div "Redemption" at bounding box center [956, 287] width 101 height 75
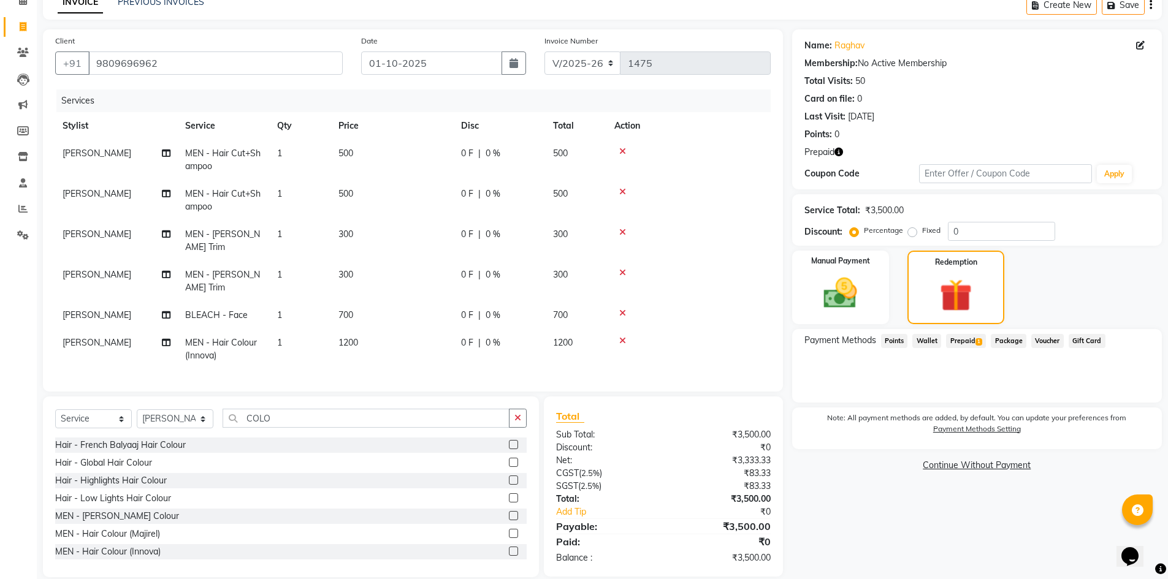
click at [961, 341] on span "Prepaid 1" at bounding box center [966, 341] width 40 height 14
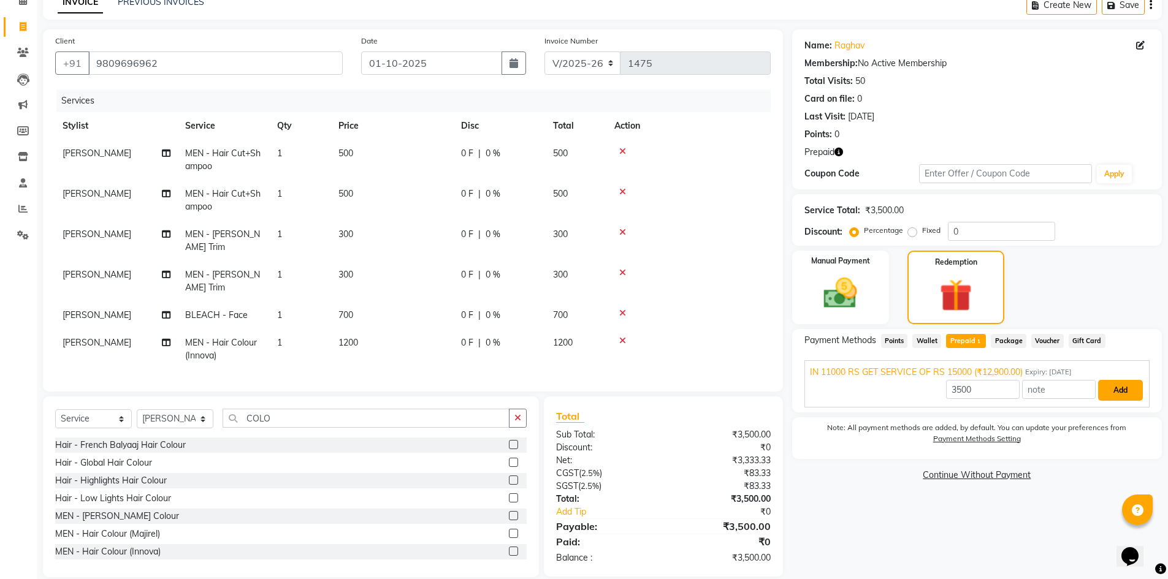
click at [1117, 392] on button "Add" at bounding box center [1120, 390] width 45 height 21
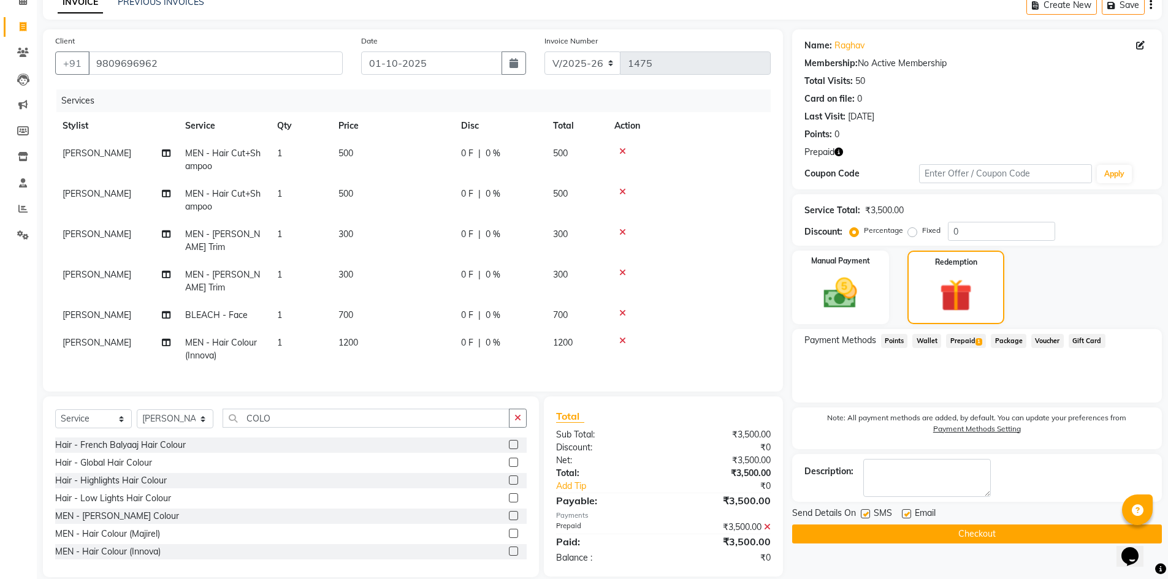
click at [863, 517] on label at bounding box center [865, 514] width 9 height 9
click at [863, 517] on input "checkbox" at bounding box center [865, 515] width 8 height 8
checkbox input "false"
click at [905, 510] on label at bounding box center [906, 514] width 9 height 9
click at [905, 511] on input "checkbox" at bounding box center [906, 515] width 8 height 8
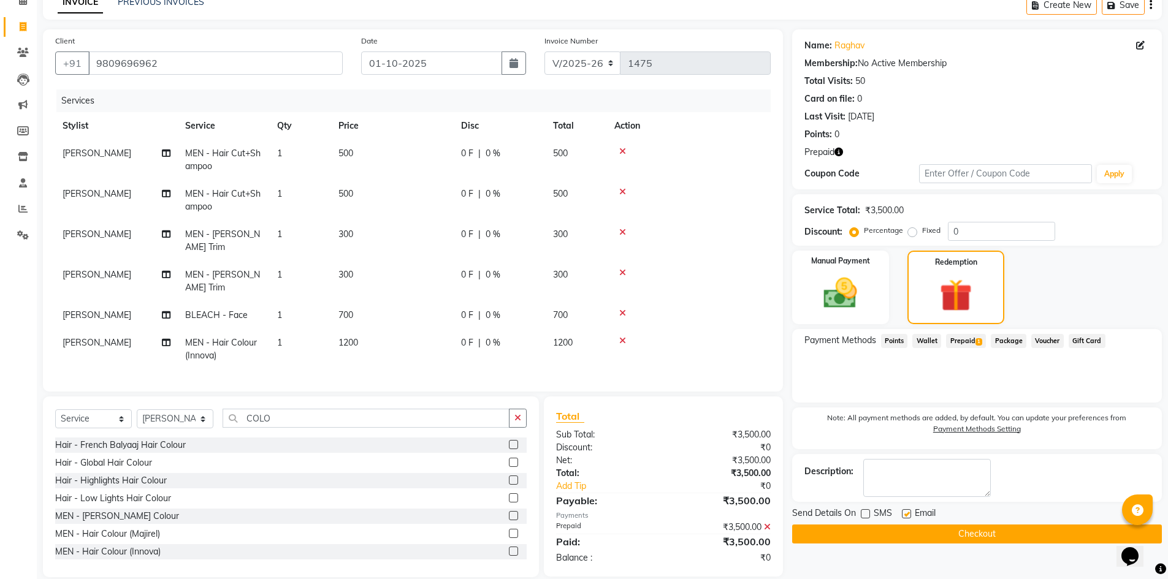
checkbox input "false"
click at [1009, 545] on div "Name: [PERSON_NAME] Membership: No Active Membership Total Visits: 50 Card on f…" at bounding box center [981, 303] width 379 height 548
click at [1010, 545] on div "Name: [PERSON_NAME] Membership: No Active Membership Total Visits: 50 Card on f…" at bounding box center [981, 303] width 379 height 548
click at [1010, 541] on button "Checkout" at bounding box center [977, 534] width 370 height 19
